Goal: Find specific page/section: Find specific page/section

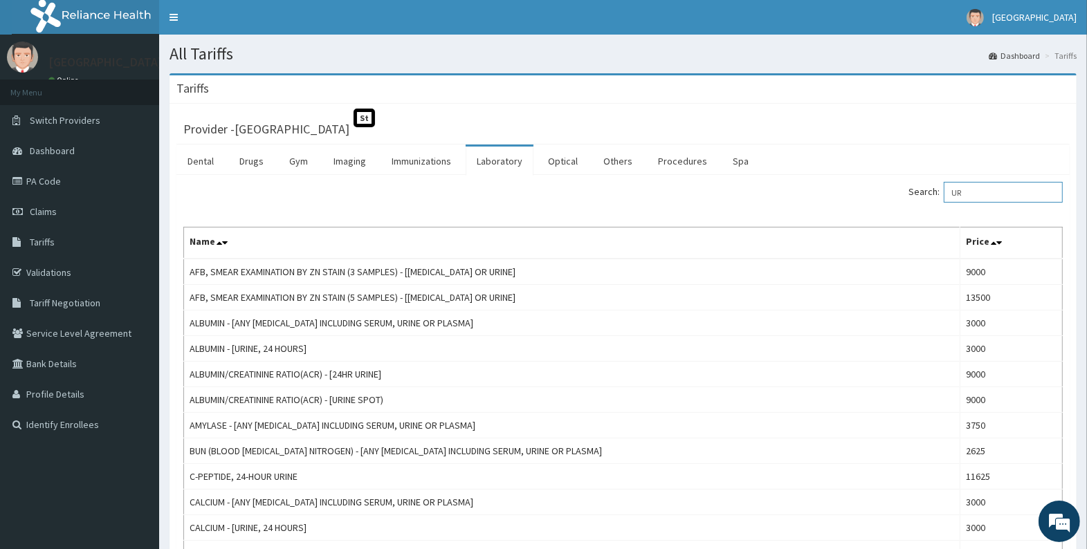
type input "U"
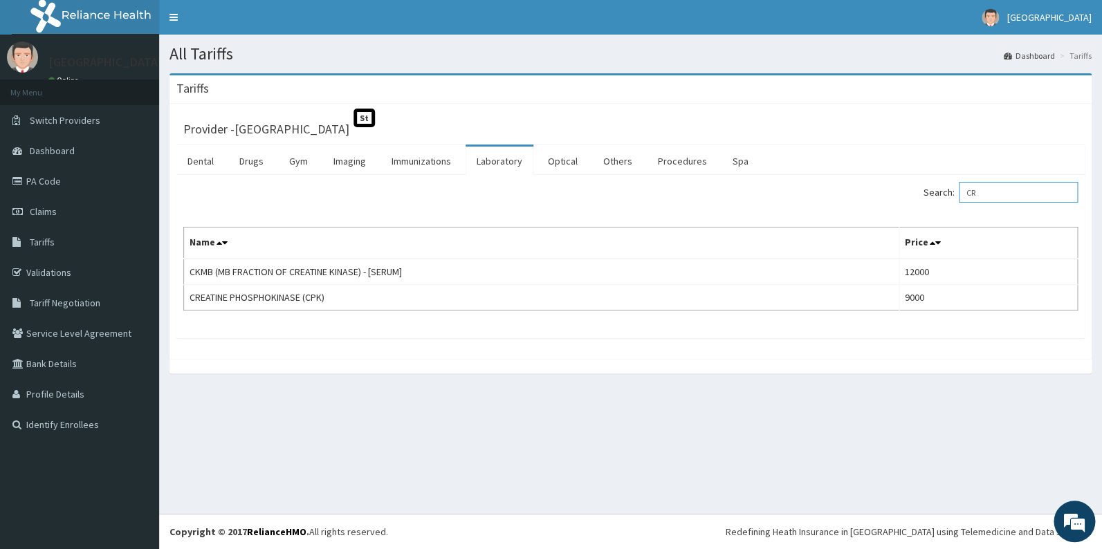
type input "C"
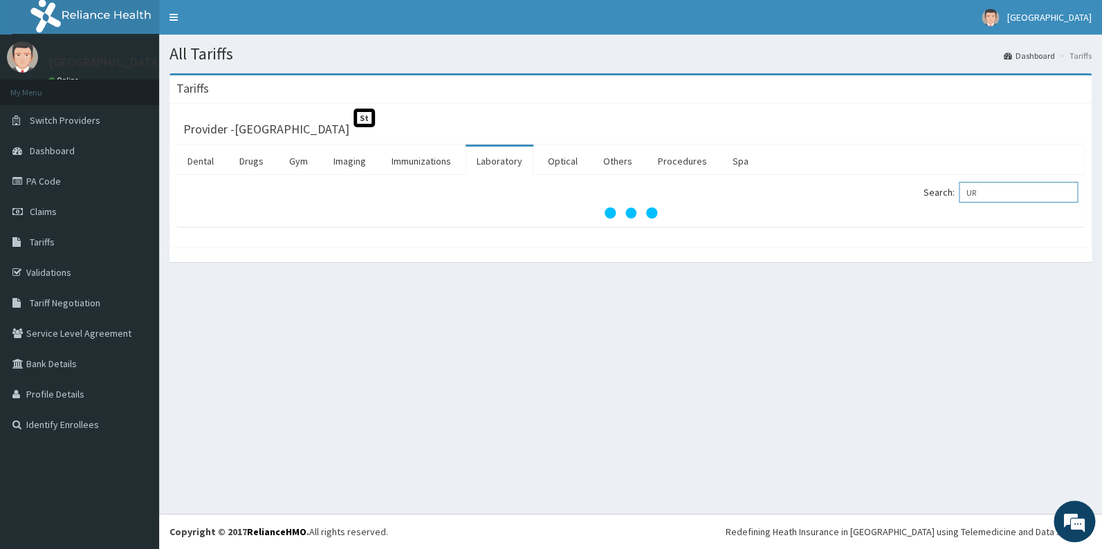
type input "U"
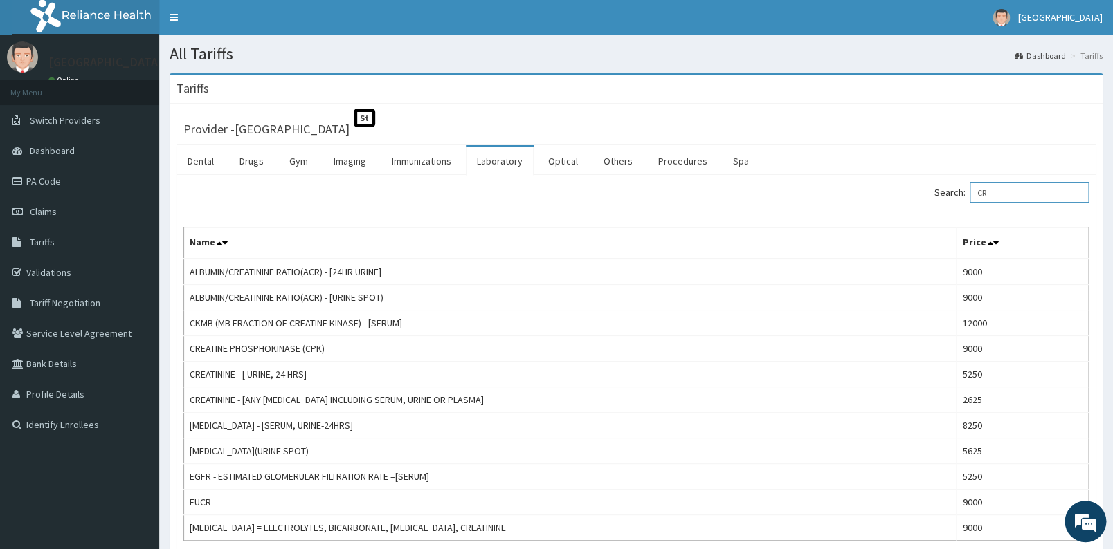
type input "C"
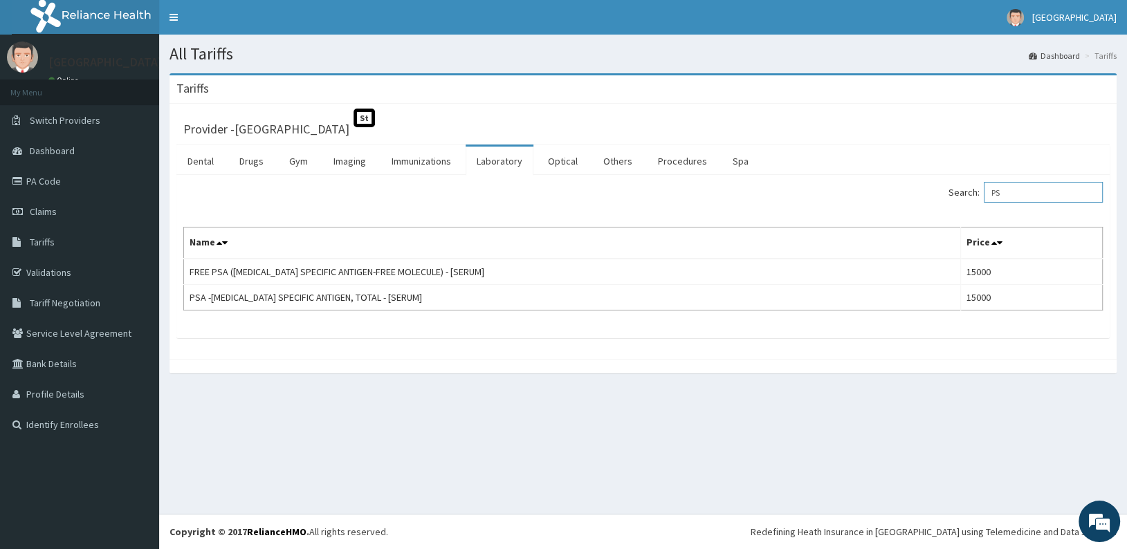
type input "P"
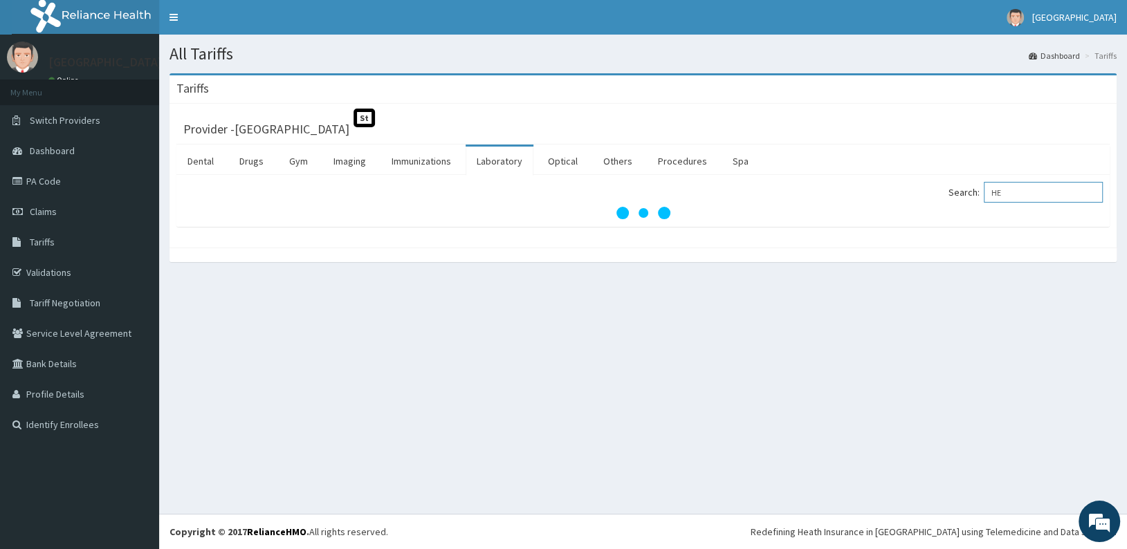
type input "H"
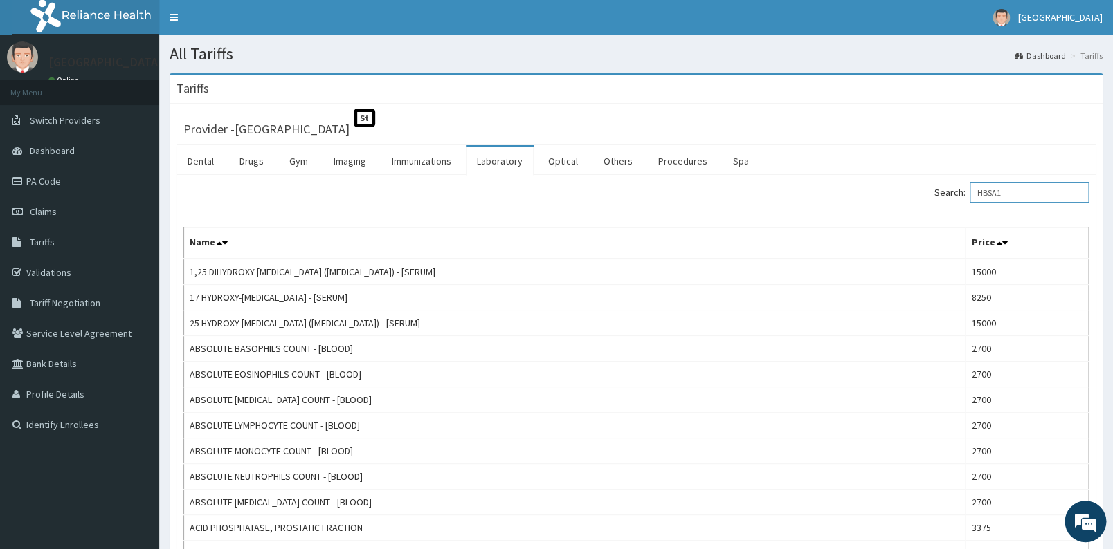
type input "HBSA1"
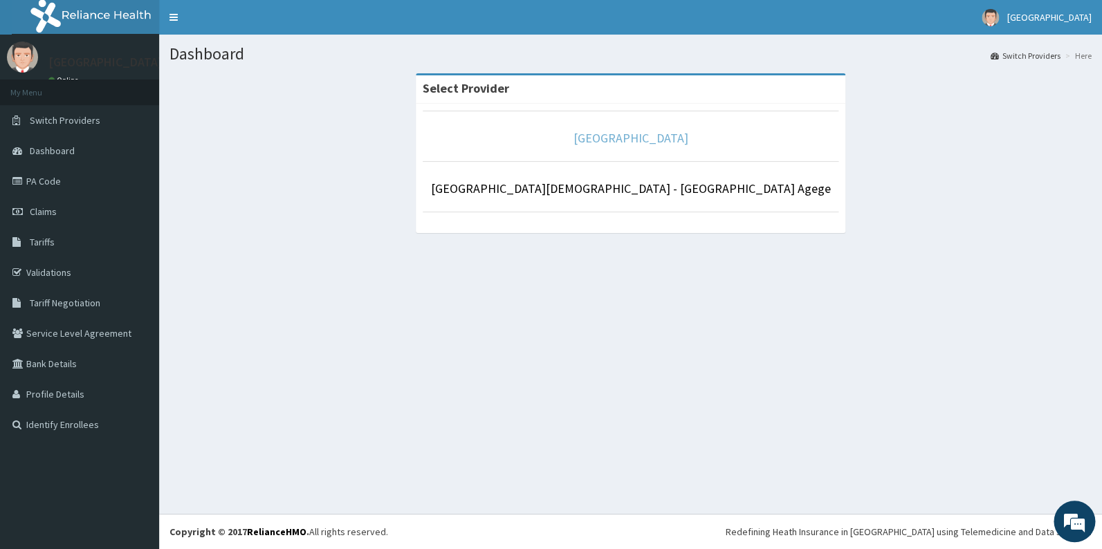
click at [657, 134] on link "[GEOGRAPHIC_DATA]" at bounding box center [631, 138] width 115 height 16
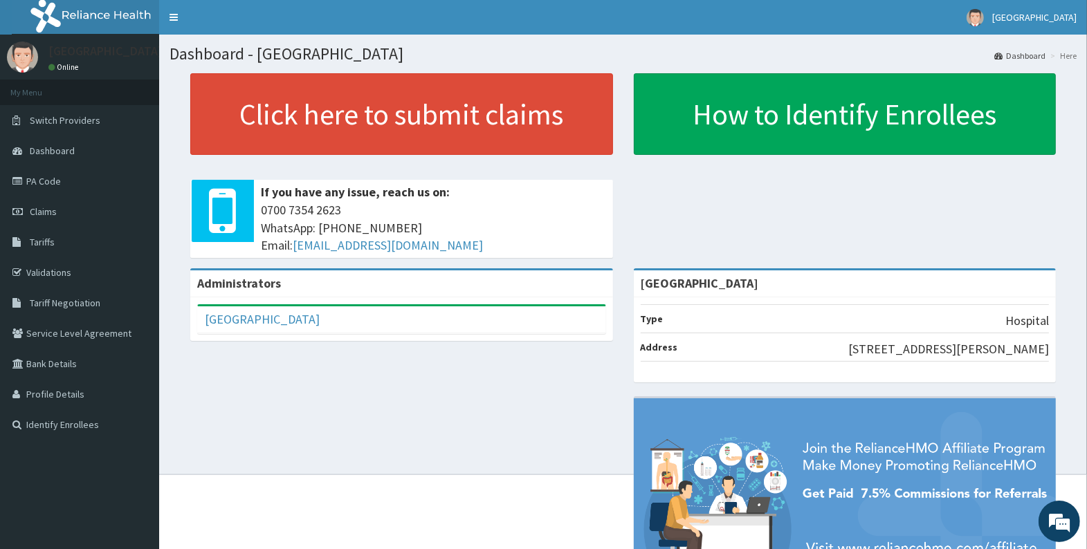
click at [60, 183] on link "PA Code" at bounding box center [79, 181] width 159 height 30
